Goal: Navigation & Orientation: Find specific page/section

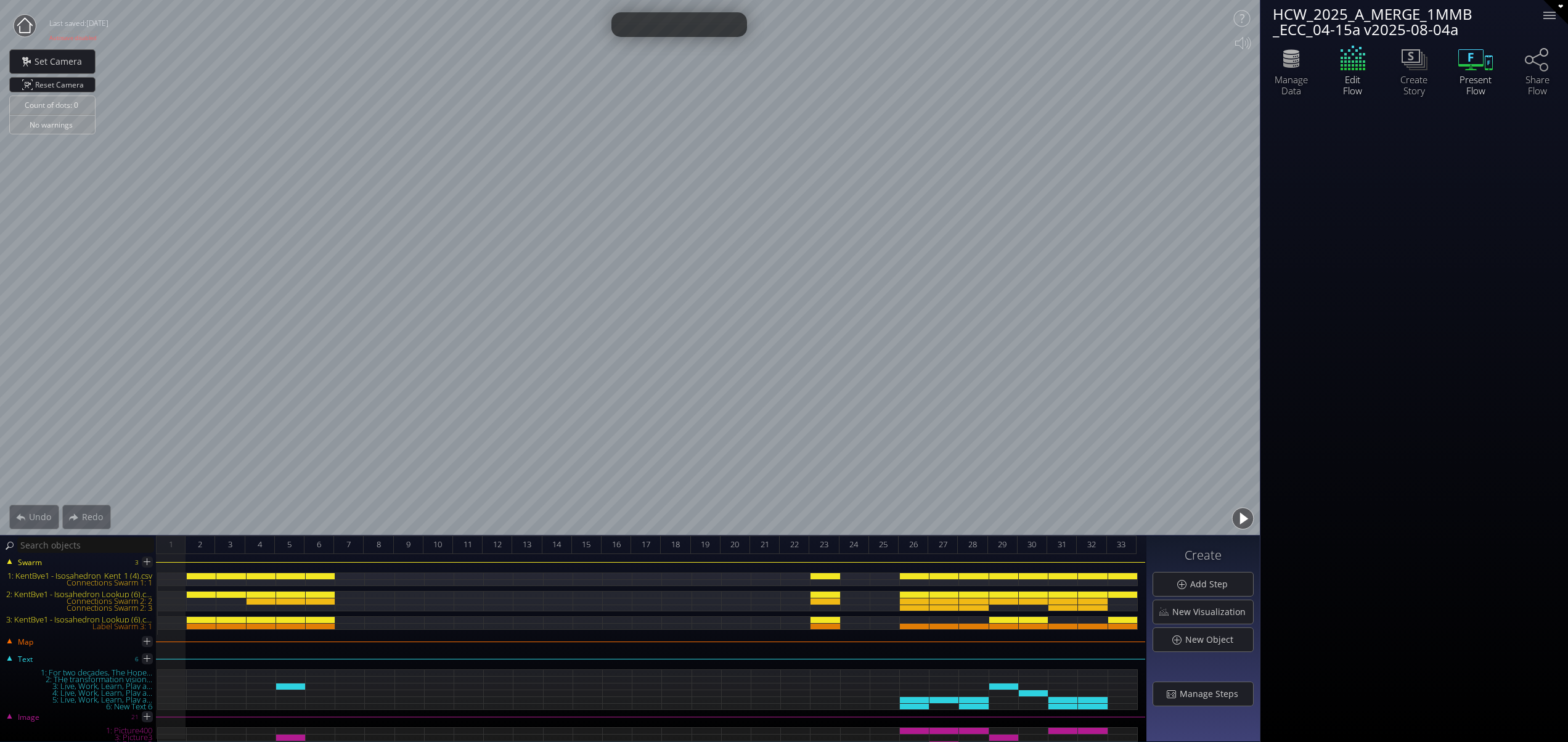
click at [1487, 68] on icon at bounding box center [1475, 58] width 37 height 31
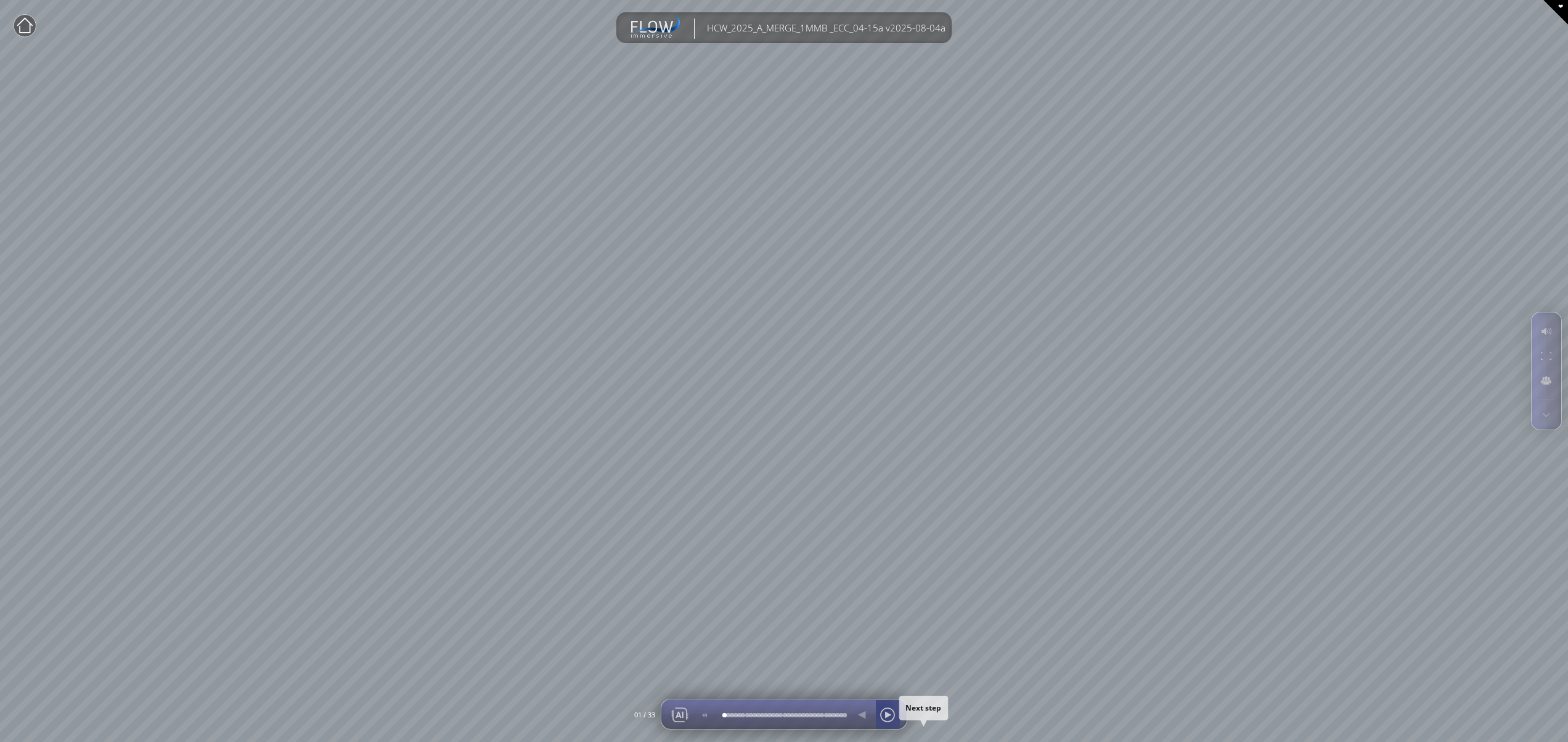
click at [880, 708] on div at bounding box center [887, 714] width 19 height 29
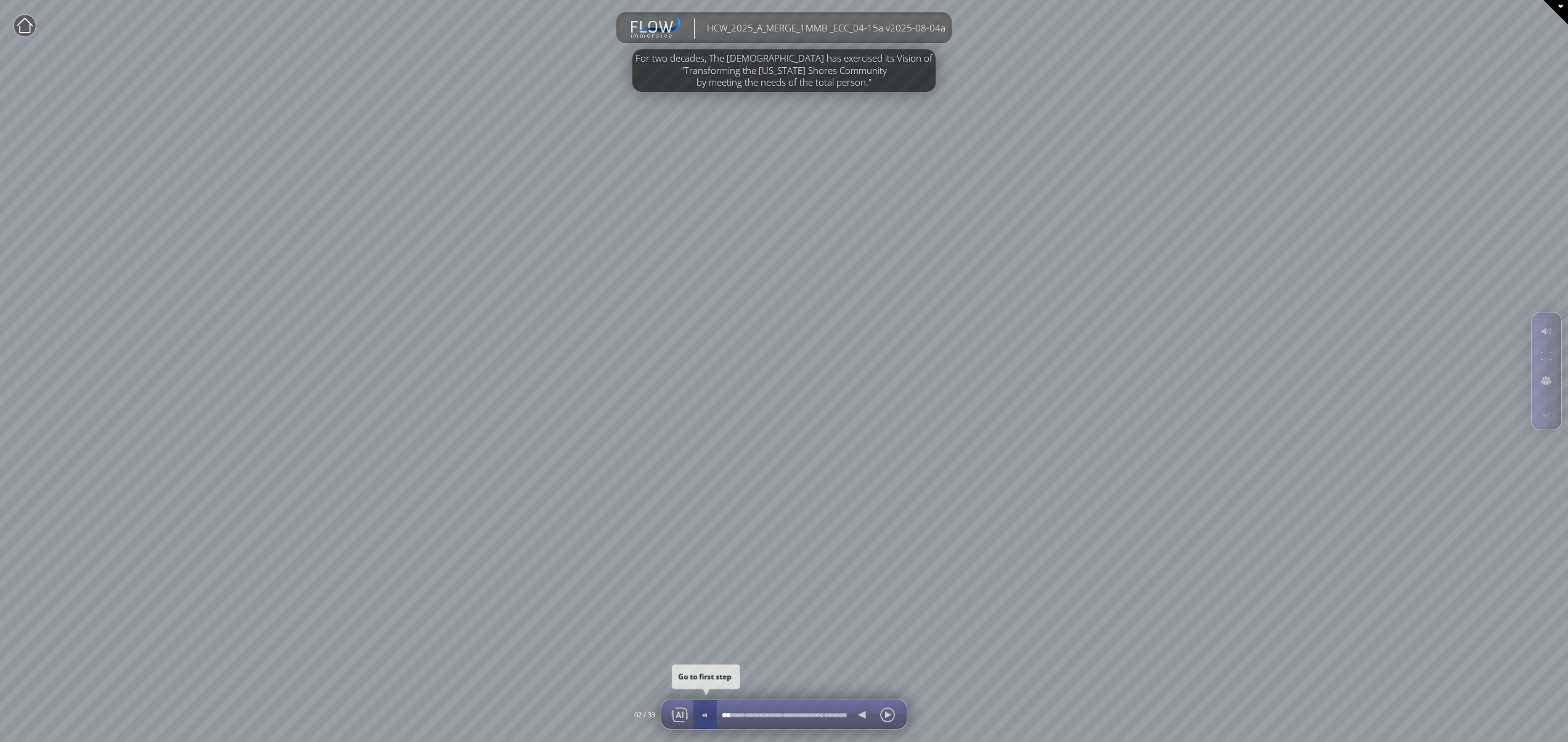
click at [706, 717] on div at bounding box center [704, 714] width 18 height 29
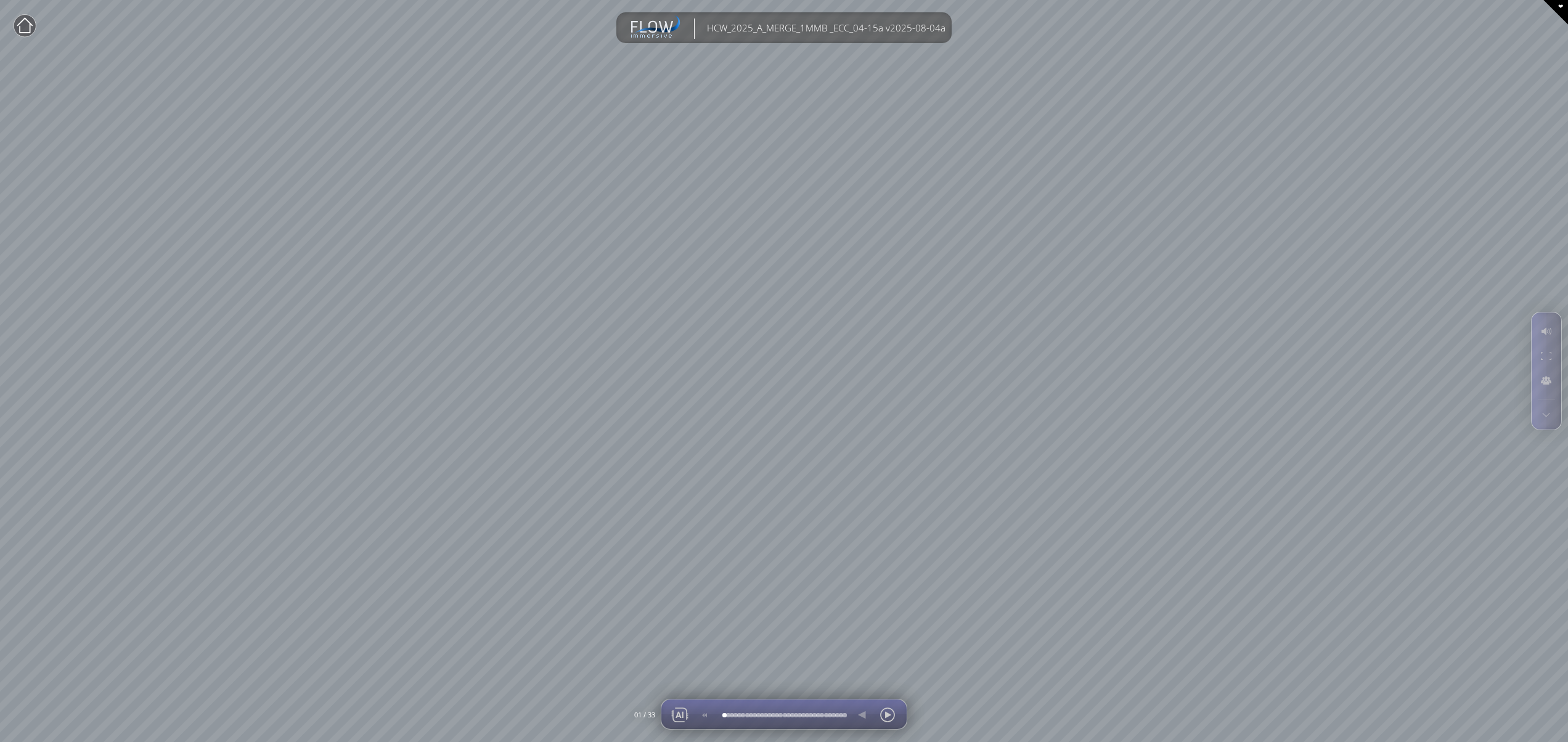
click at [706, 717] on div at bounding box center [705, 714] width 25 height 29
click at [885, 708] on div at bounding box center [887, 714] width 19 height 29
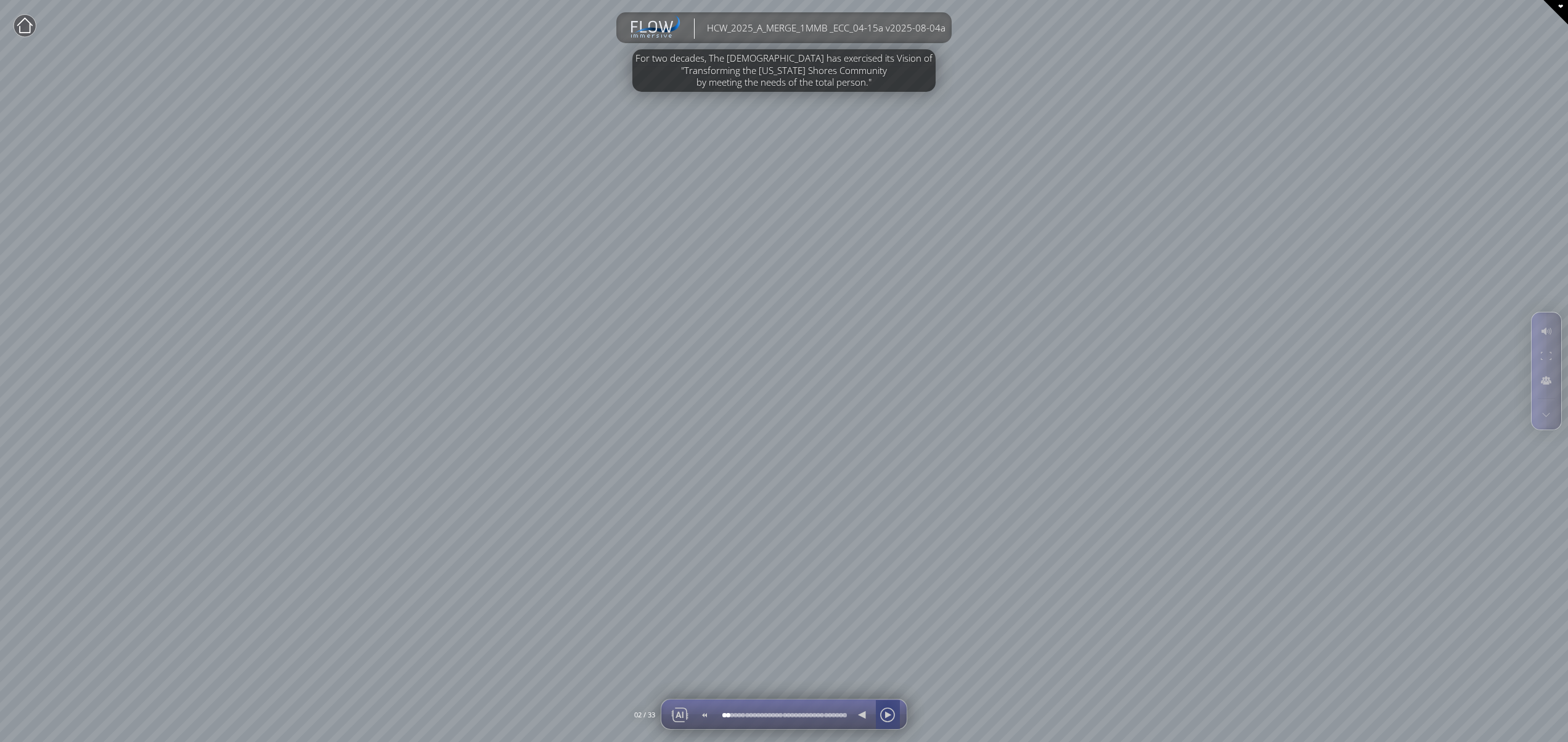
click at [701, 713] on div at bounding box center [704, 714] width 18 height 29
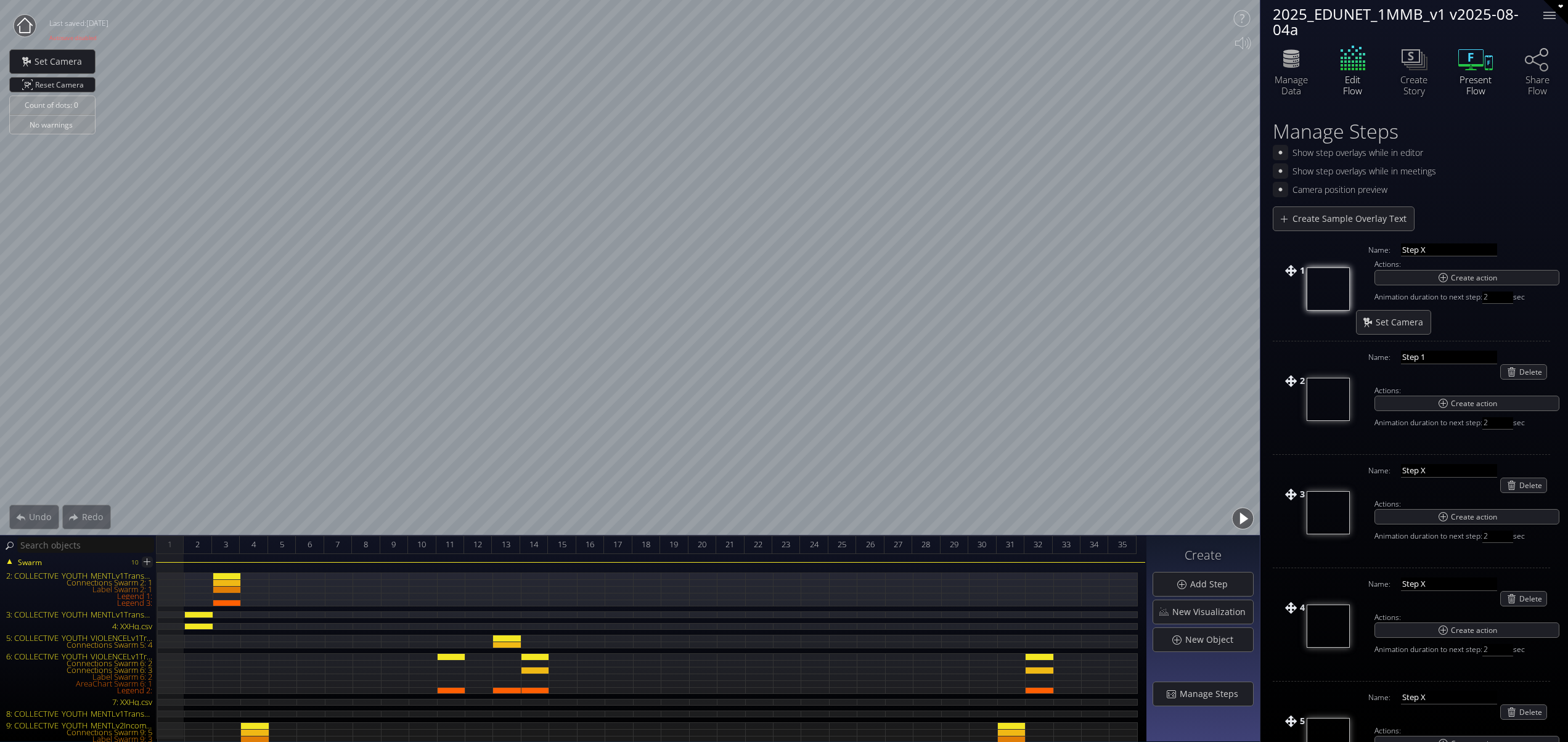
click at [1479, 75] on div "Present Flow" at bounding box center [1475, 85] width 43 height 22
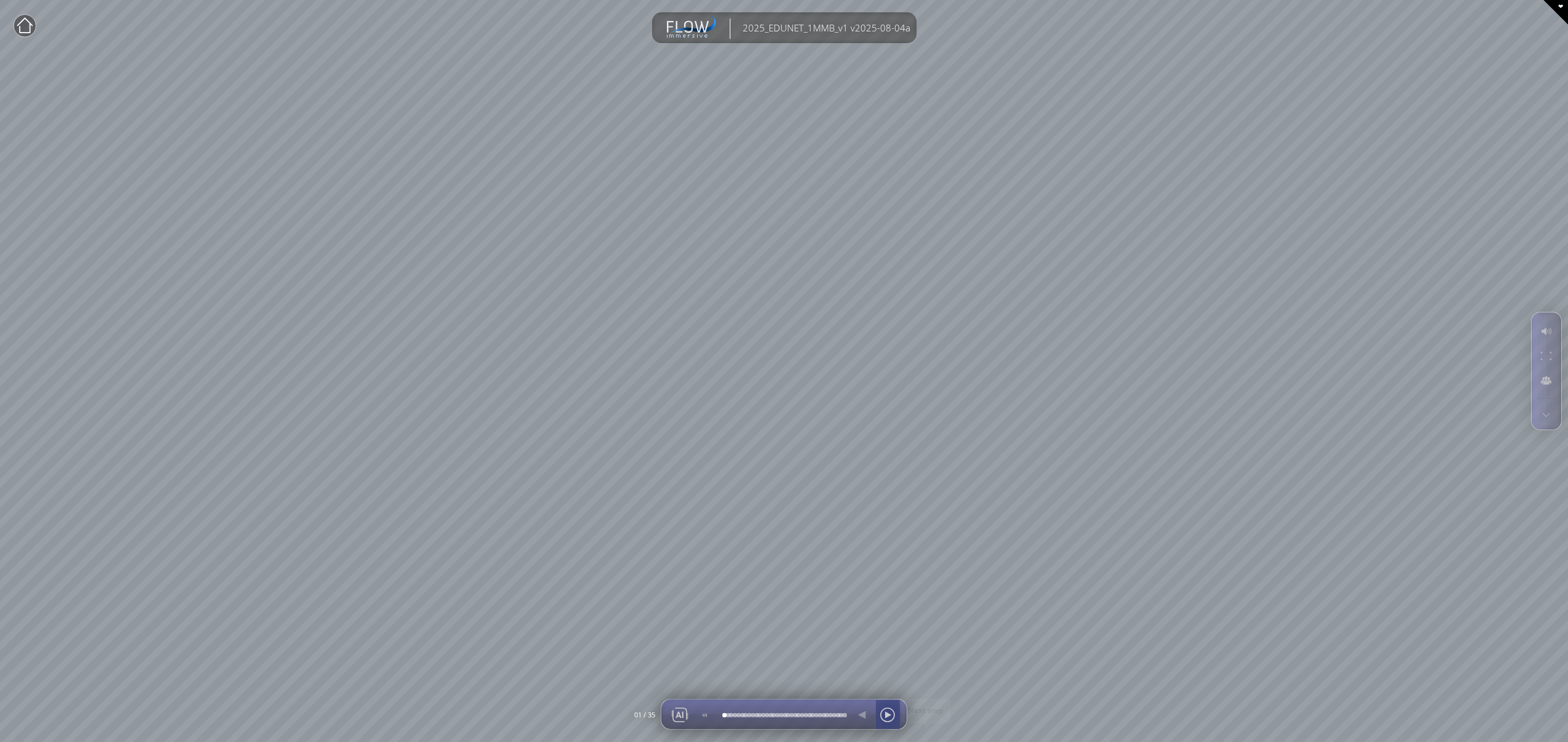
click at [887, 713] on div at bounding box center [887, 714] width 19 height 29
click at [885, 713] on div at bounding box center [887, 714] width 19 height 29
click at [888, 723] on div at bounding box center [887, 714] width 19 height 29
click at [890, 721] on div at bounding box center [887, 714] width 19 height 29
